Goal: Navigation & Orientation: Find specific page/section

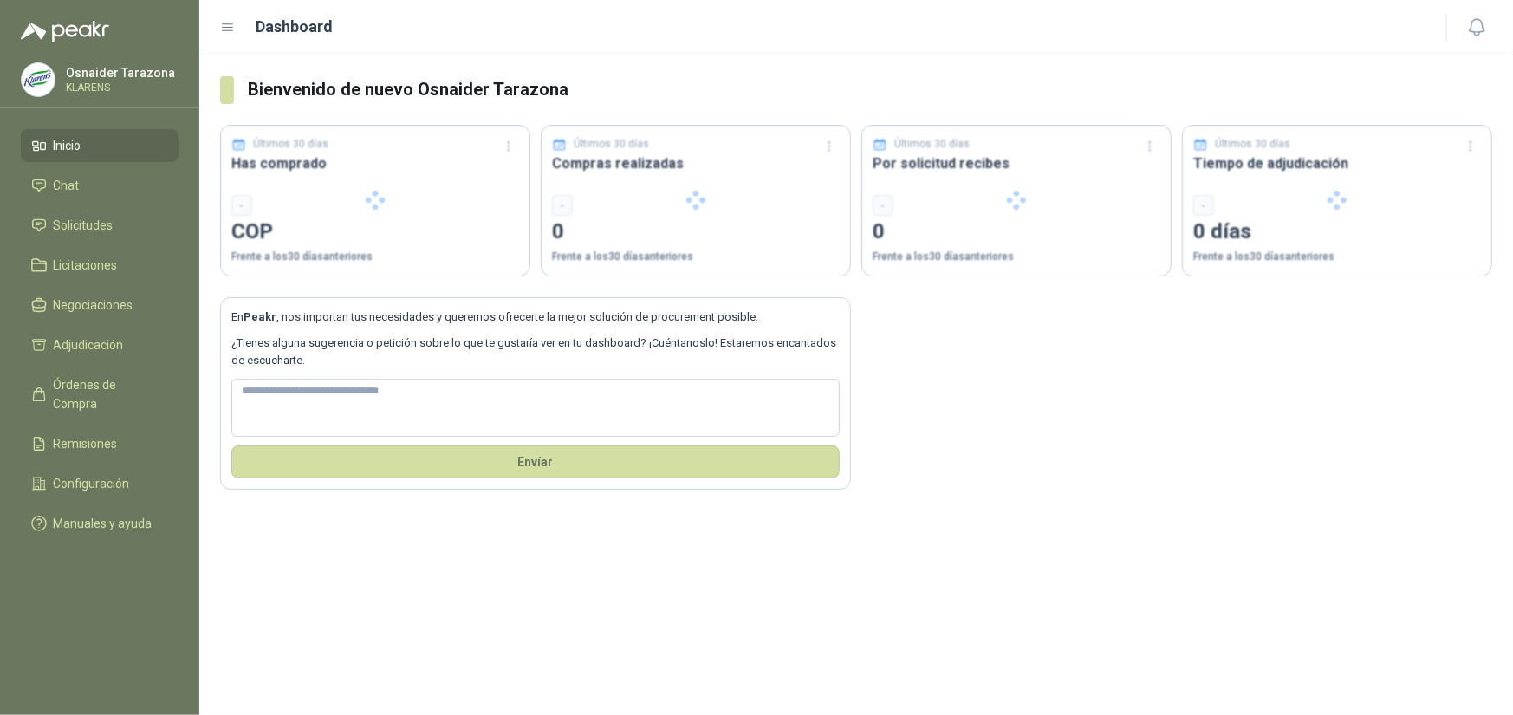
click at [778, 478] on section "En Peakr , nos importan tus necesidades y queremos ofrecerte la mejor solución …" at bounding box center [535, 393] width 631 height 192
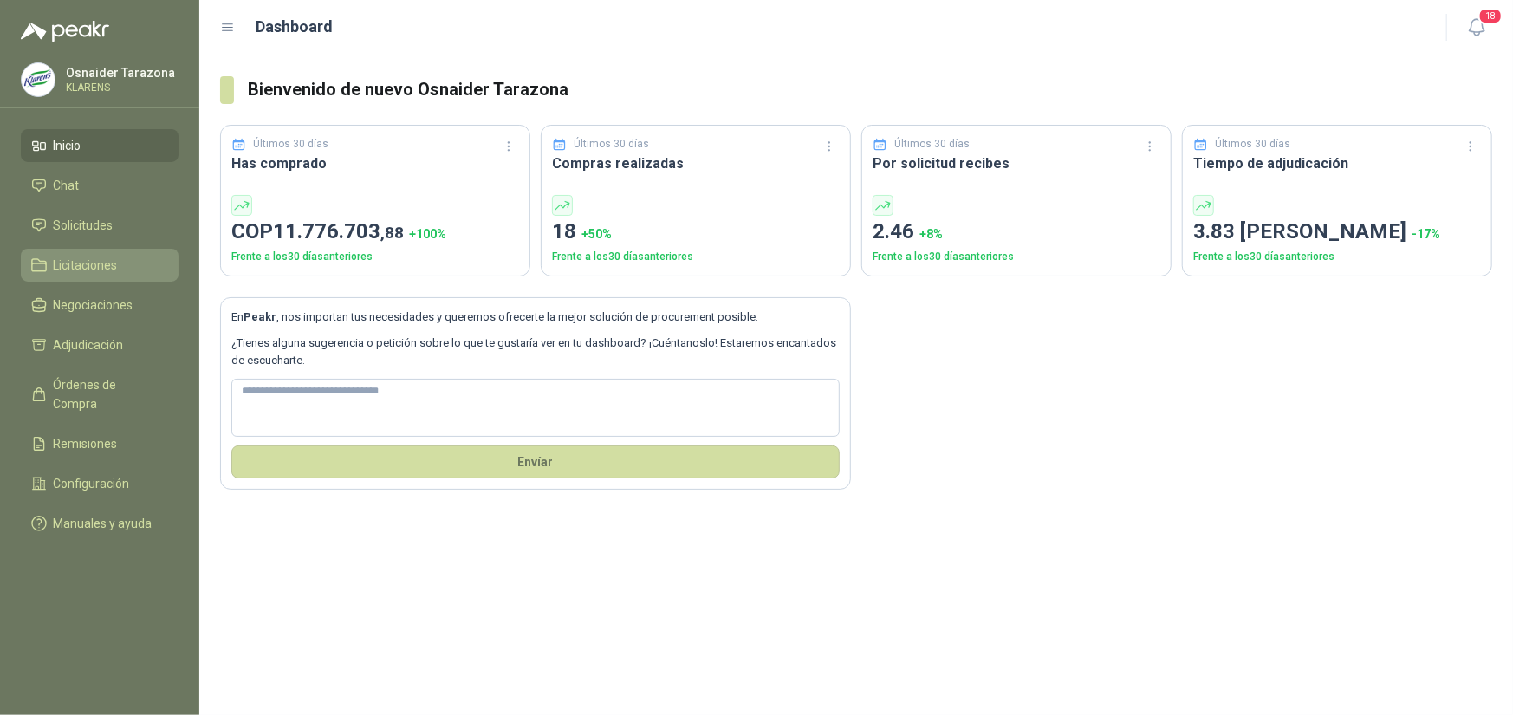
click at [117, 261] on span "Licitaciones" at bounding box center [86, 265] width 64 height 19
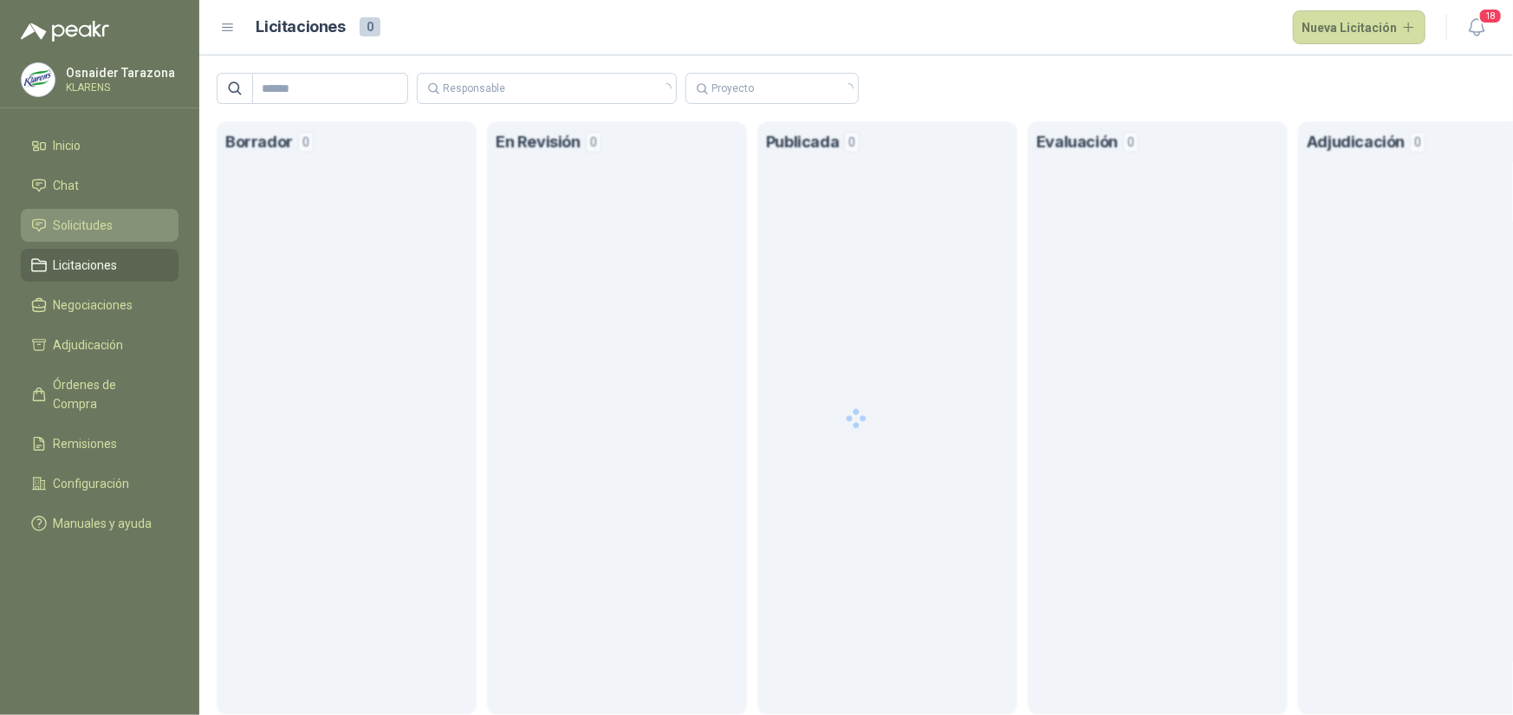
click at [109, 220] on span "Solicitudes" at bounding box center [84, 225] width 60 height 19
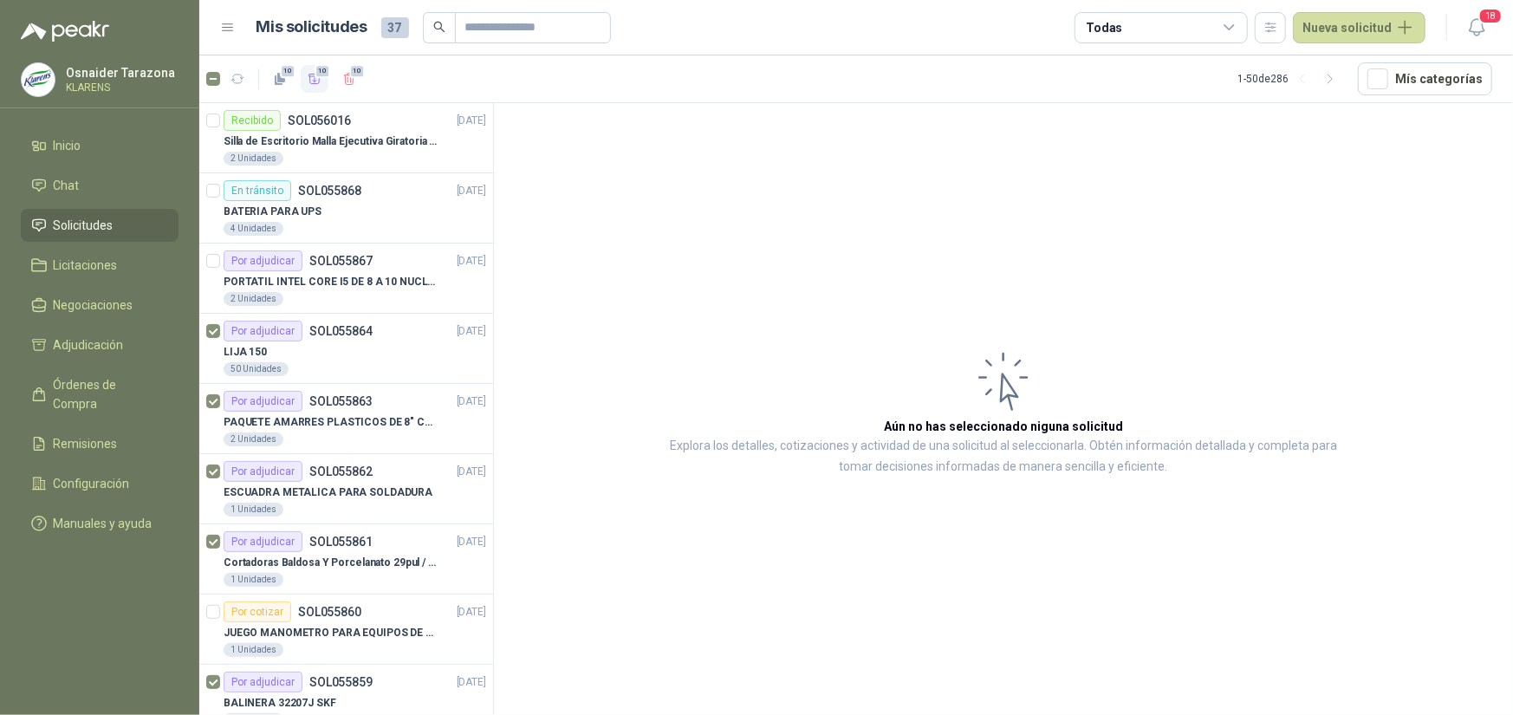
click at [314, 77] on icon "button" at bounding box center [315, 79] width 12 height 10
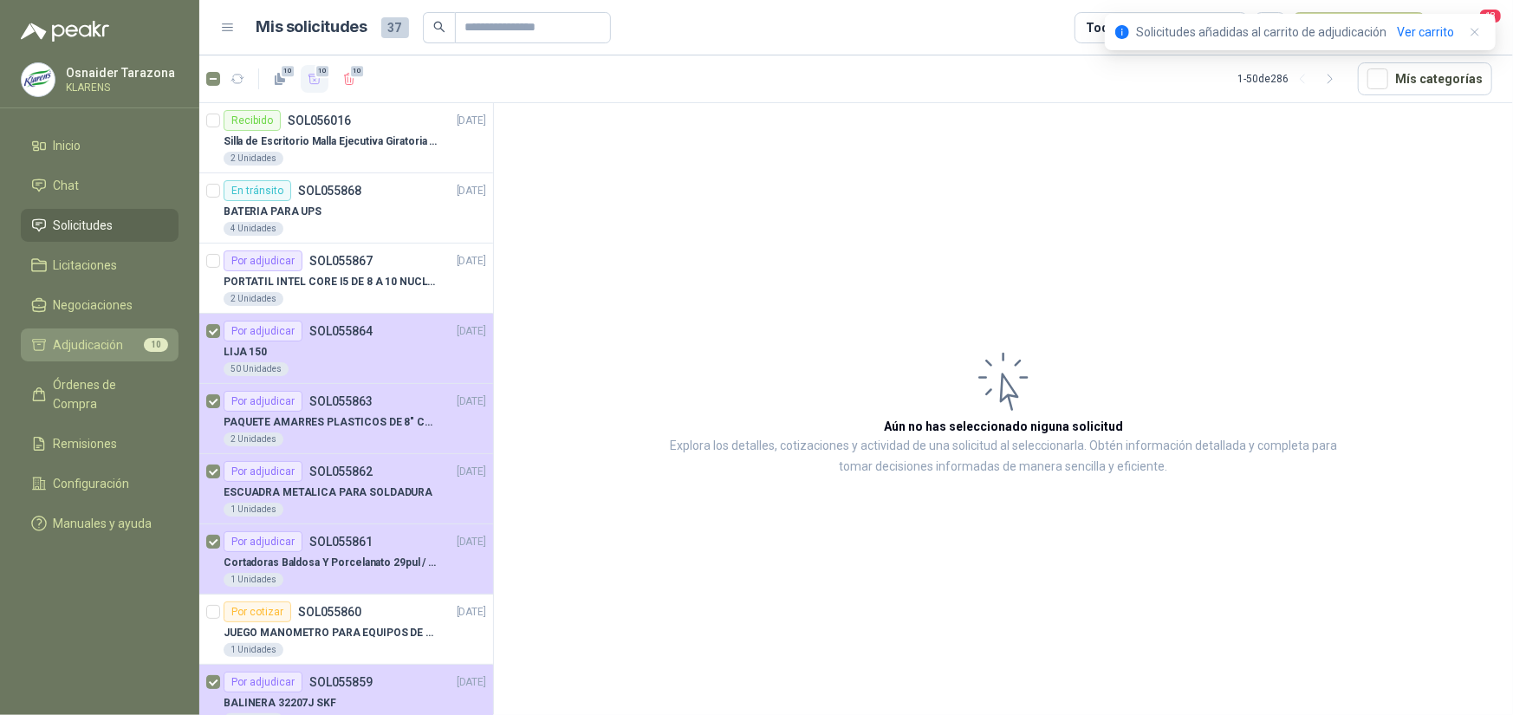
click at [110, 336] on span "Adjudicación" at bounding box center [89, 344] width 70 height 19
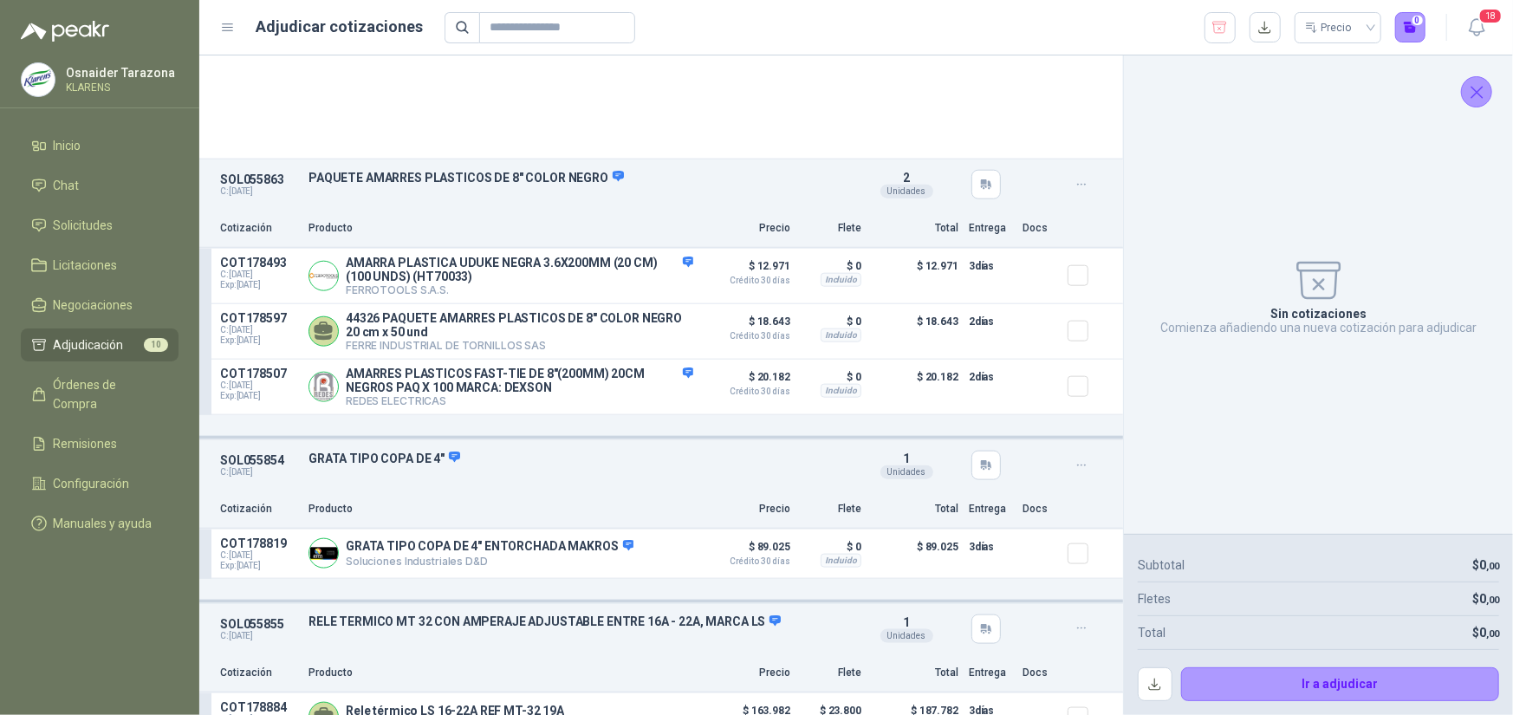
scroll to position [1410, 0]
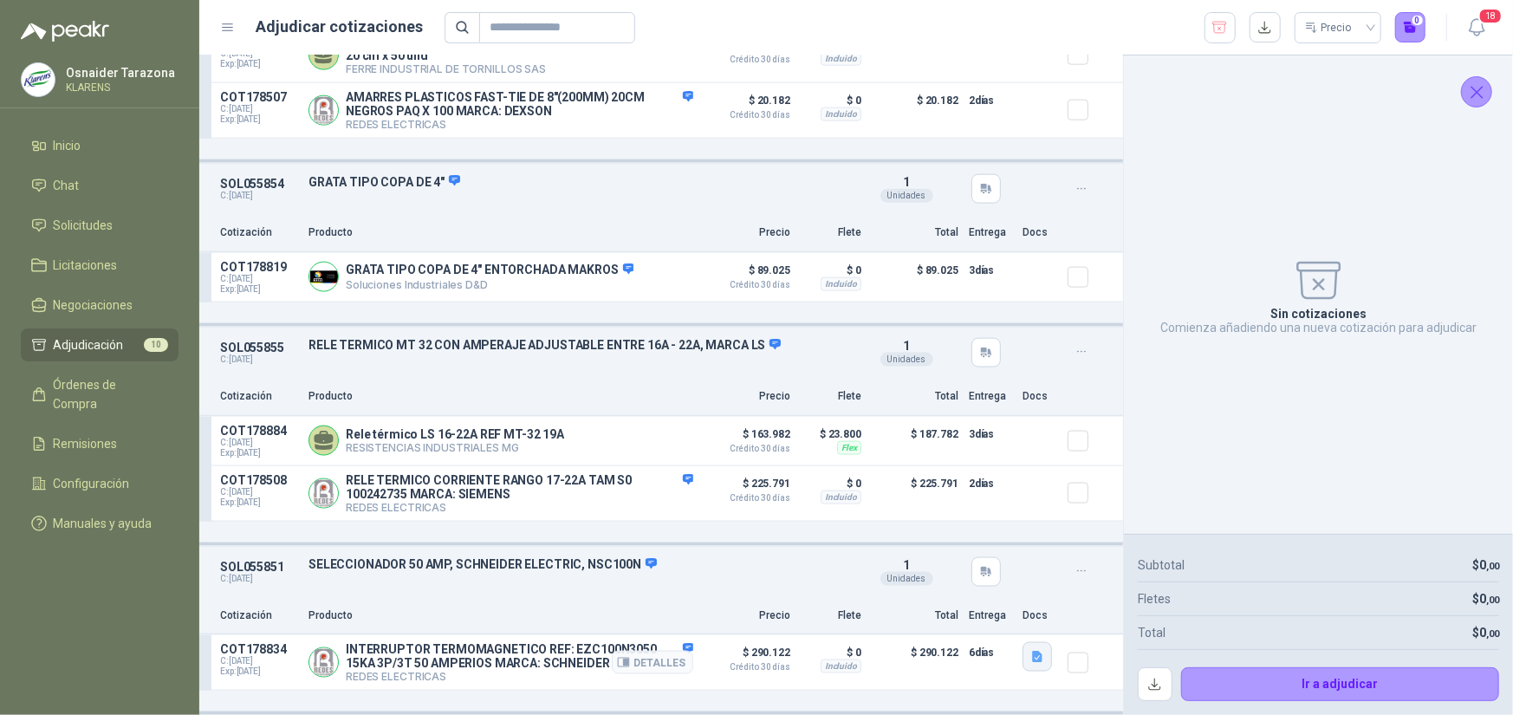
click at [1031, 657] on icon "button" at bounding box center [1038, 657] width 15 height 15
click at [957, 615] on button "[PERSON_NAME] Electric_EasyPact-EZC_EZC100N3050.pdf" at bounding box center [866, 617] width 322 height 18
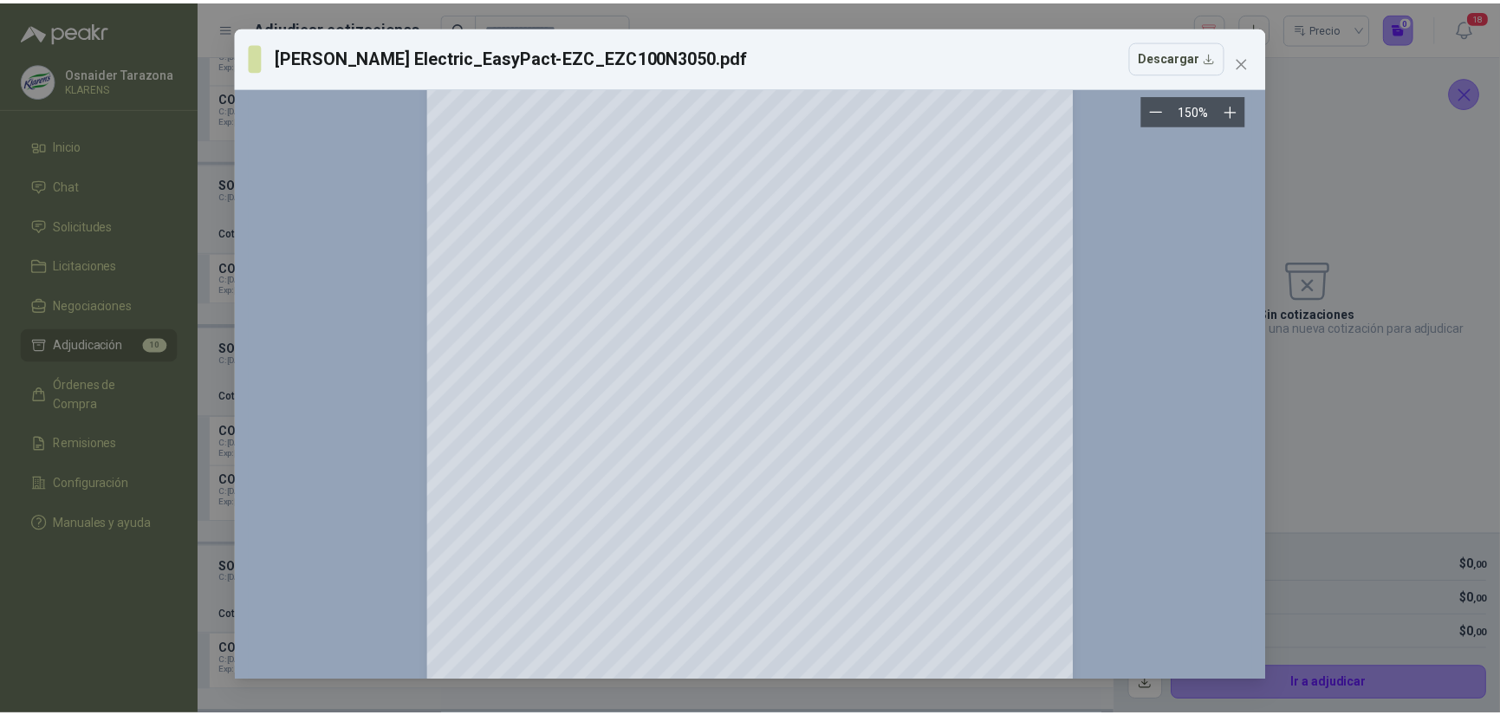
scroll to position [1040, 0]
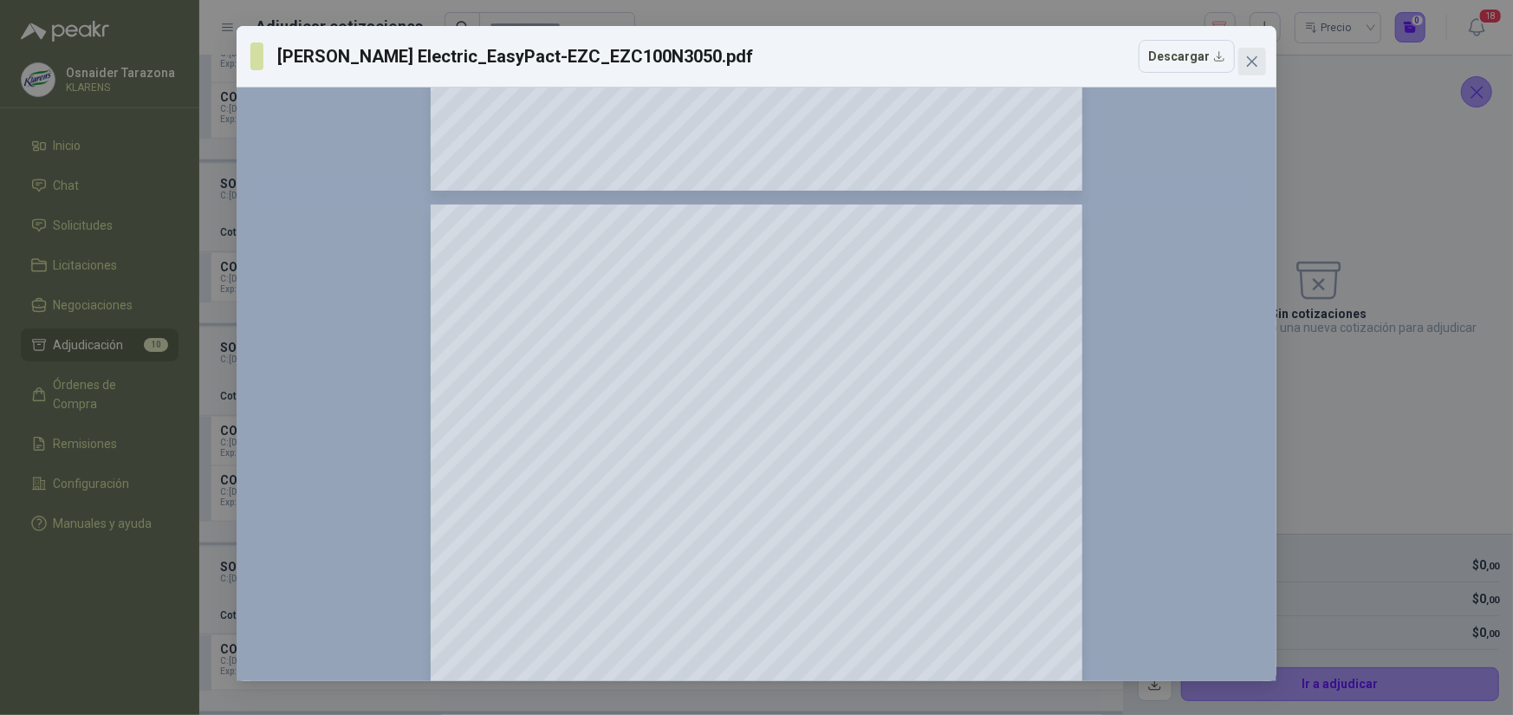
click at [1258, 49] on button "Close" at bounding box center [1253, 62] width 28 height 28
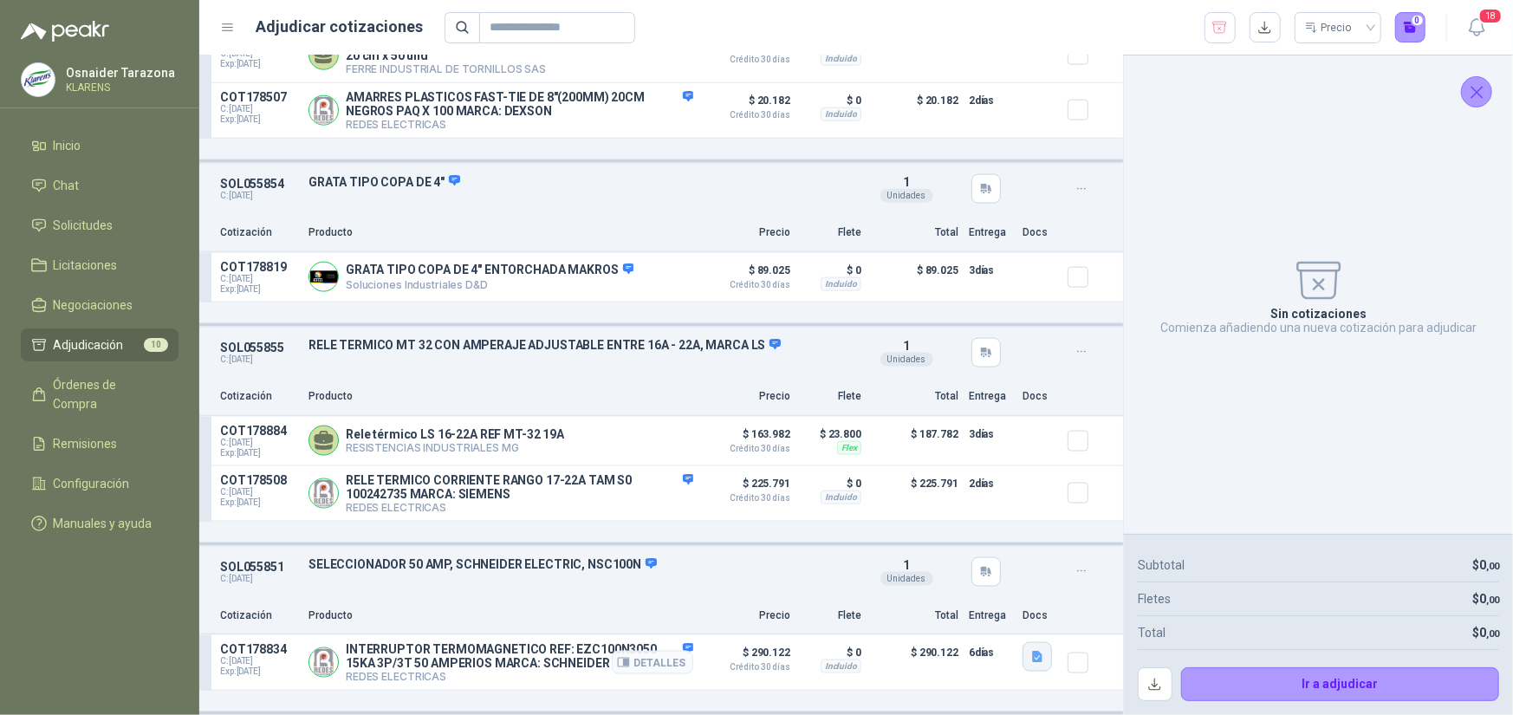
click at [1032, 654] on icon "button" at bounding box center [1037, 657] width 10 height 11
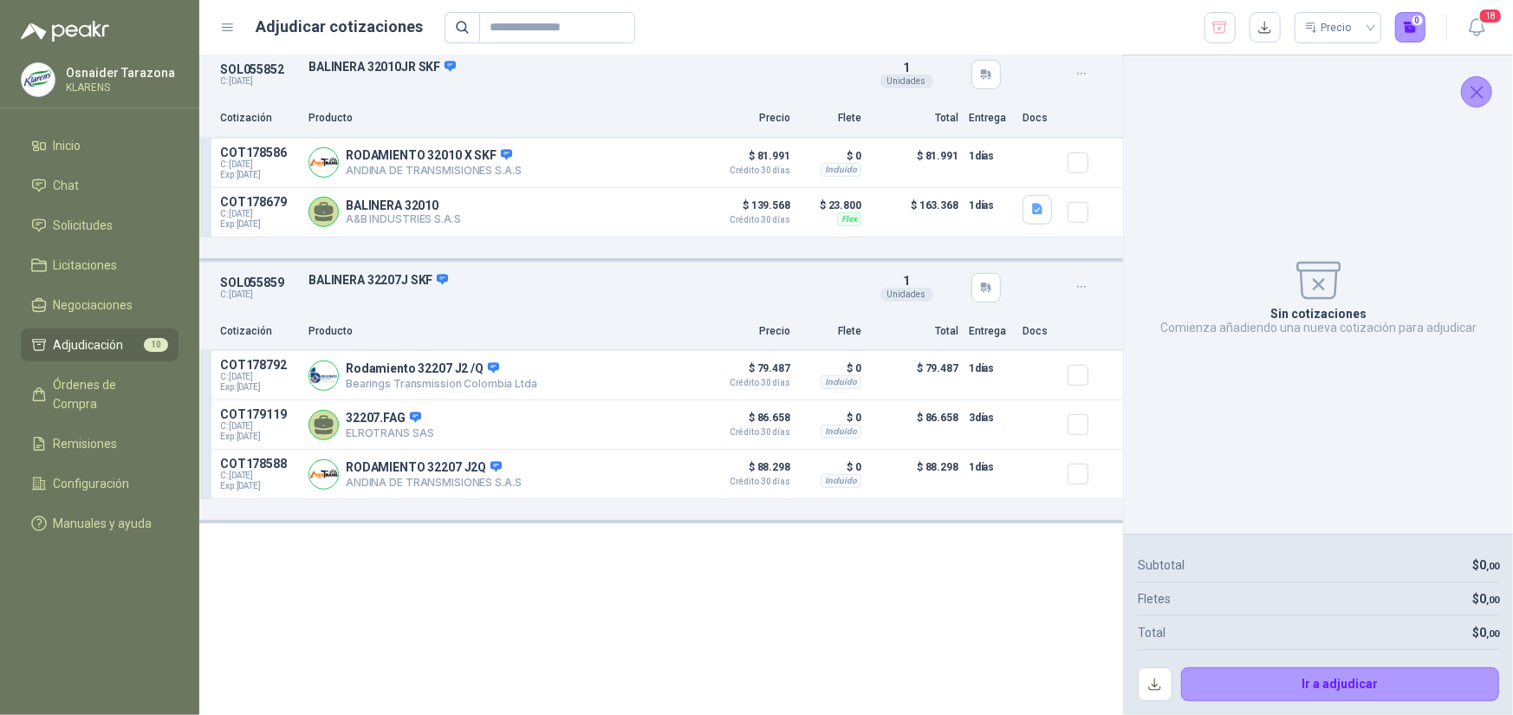
scroll to position [283, 0]
